Goal: Task Accomplishment & Management: Manage account settings

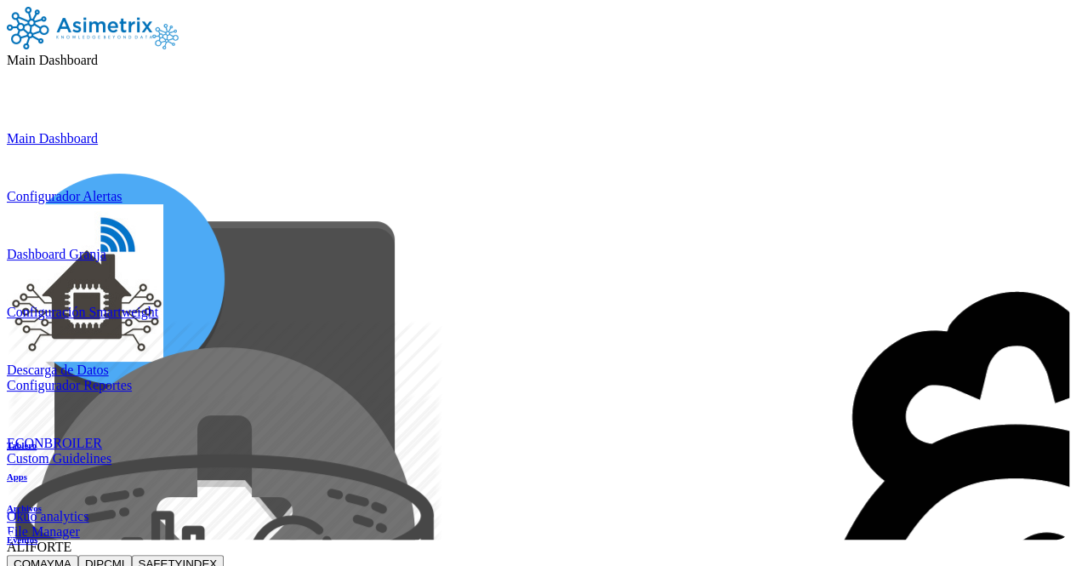
click at [71, 539] on icon at bounding box center [71, 546] width 0 height 14
click at [225, 555] on button "SAFETYINDEX" at bounding box center [178, 564] width 93 height 18
click at [152, 29] on img at bounding box center [79, 28] width 145 height 43
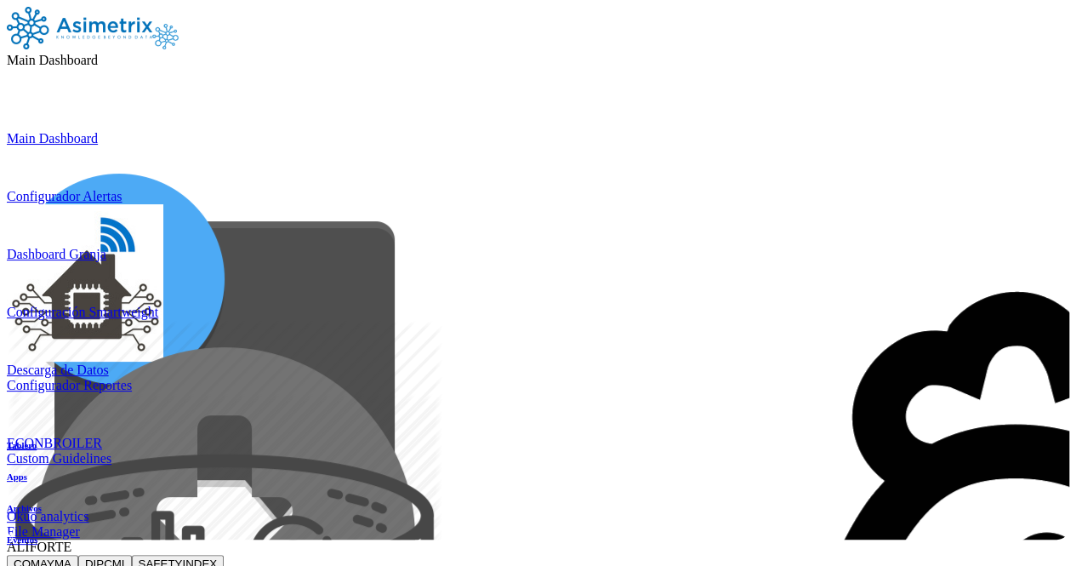
click at [152, 29] on img at bounding box center [79, 28] width 145 height 43
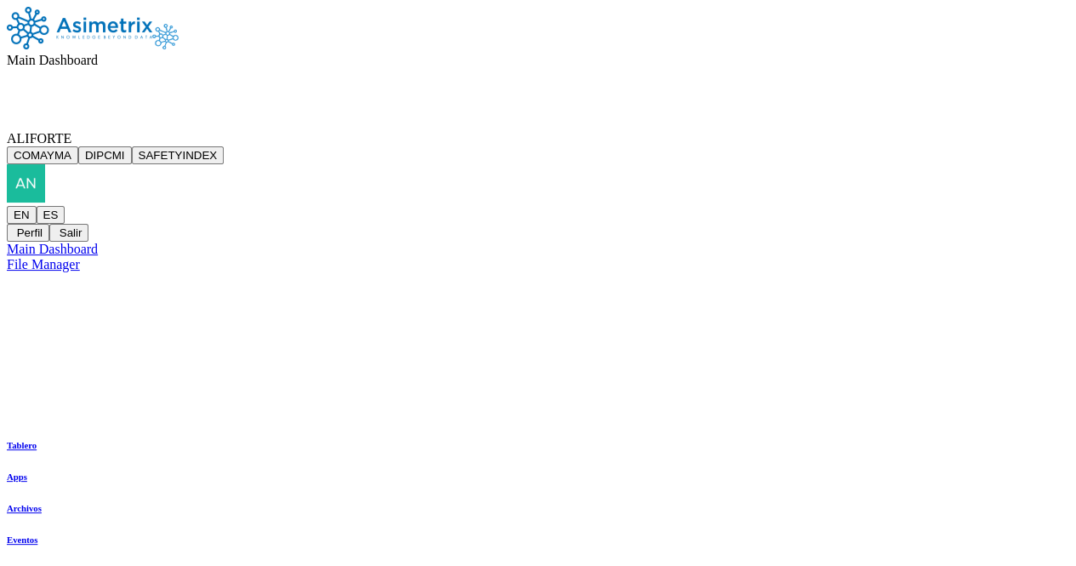
click at [71, 131] on icon at bounding box center [71, 138] width 0 height 14
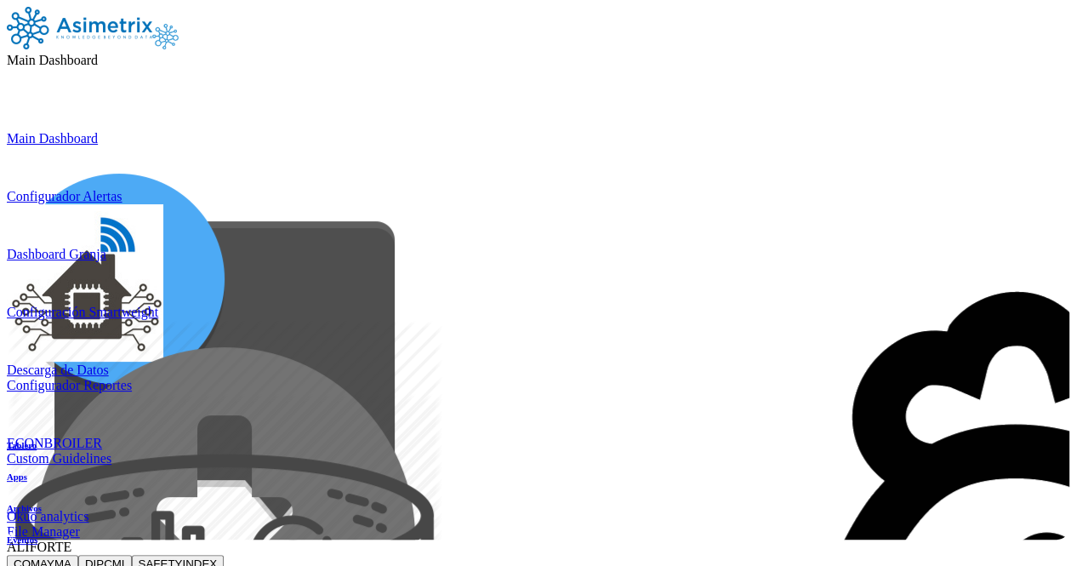
click at [225, 555] on button "SAFETYINDEX" at bounding box center [178, 564] width 93 height 18
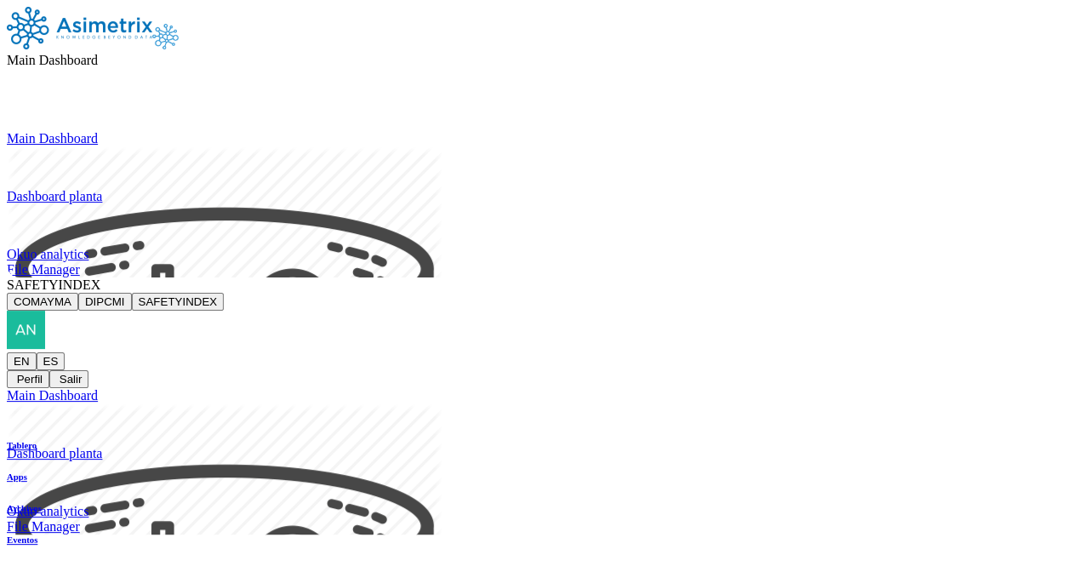
click at [1035, 277] on div "SAFETYINDEX COMAYMA DIPCMI SAFETYINDEX EN ES Perfil Salir" at bounding box center [538, 332] width 1062 height 111
click at [7, 352] on icon at bounding box center [7, 352] width 0 height 0
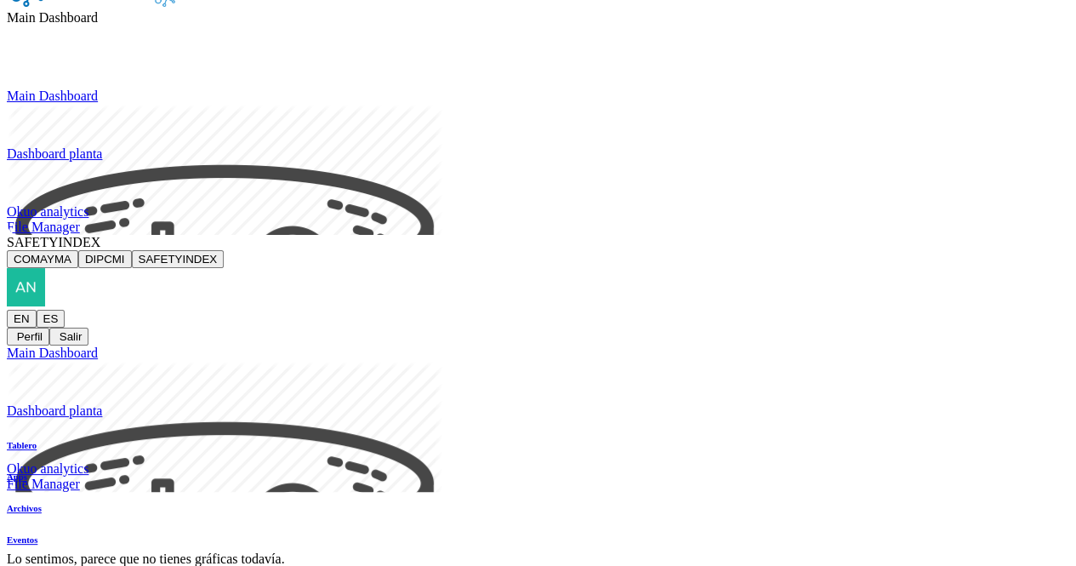
click at [88, 327] on button "Salir" at bounding box center [68, 336] width 39 height 18
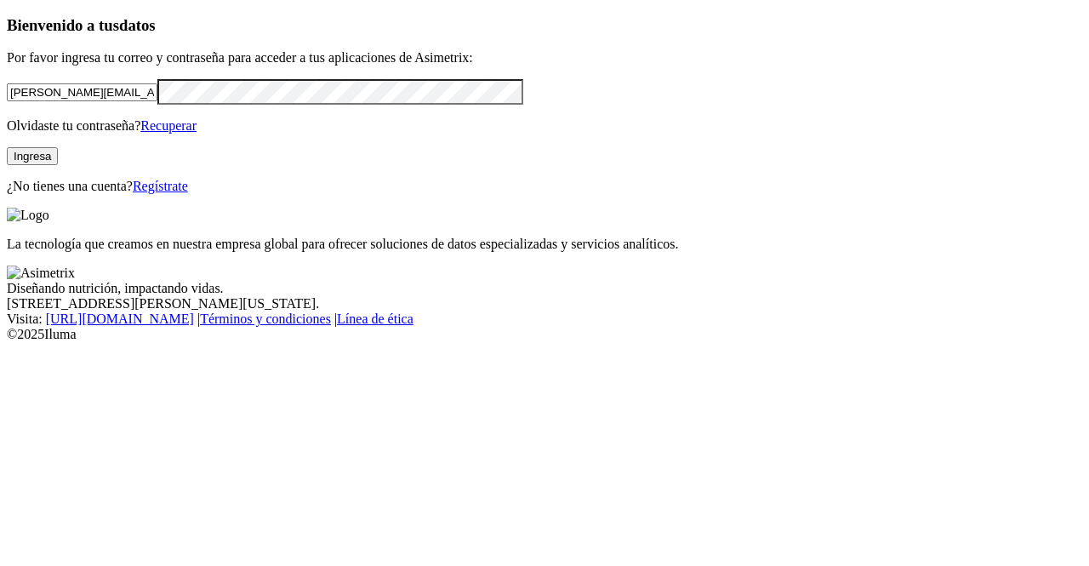
click at [145, 101] on input "andrea.alvarez@premexcorp.com" at bounding box center [82, 92] width 151 height 18
type input "esteban.valencia@asimetrix.co"
click at [58, 165] on button "Ingresa" at bounding box center [32, 156] width 51 height 18
